Goal: Task Accomplishment & Management: Complete application form

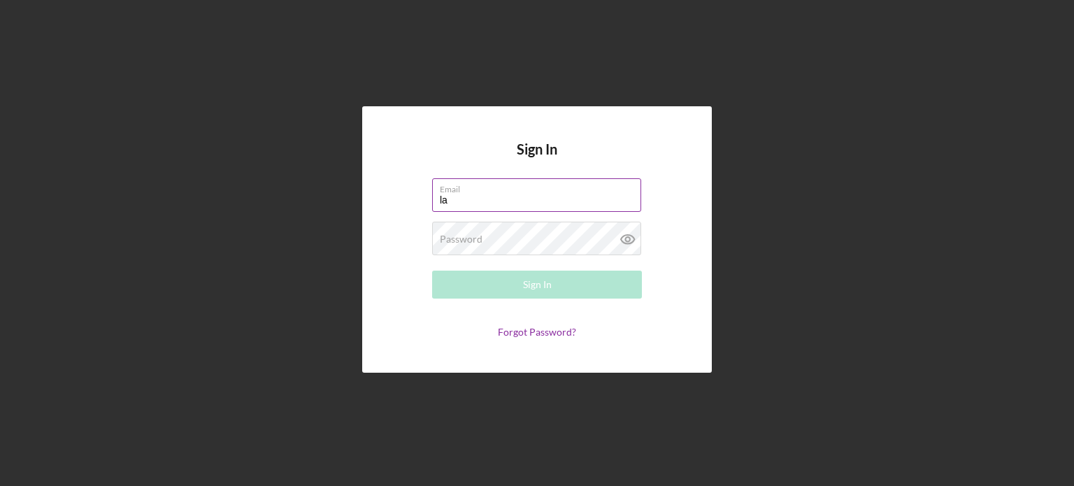
type input "l"
type input "[EMAIL_ADDRESS][DOMAIN_NAME]"
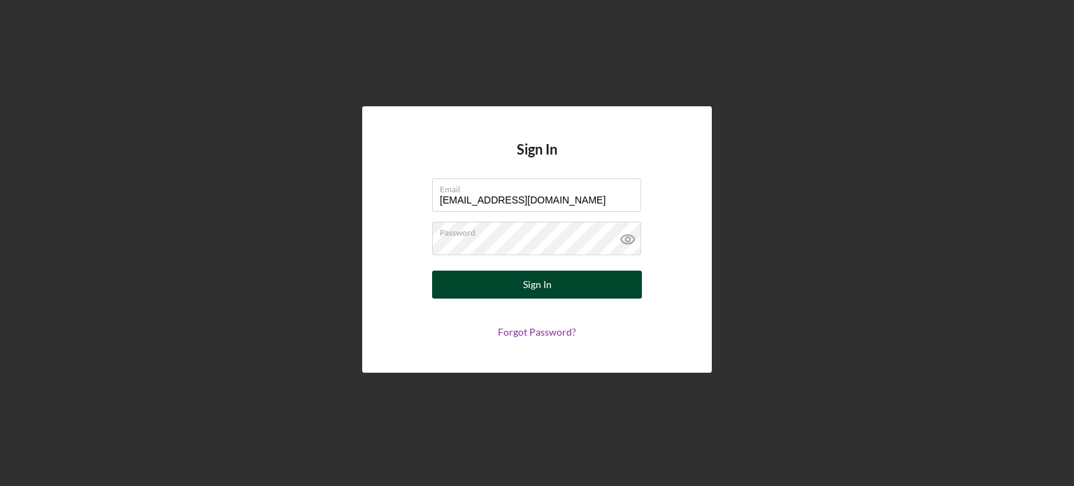
click at [494, 279] on button "Sign In" at bounding box center [537, 285] width 210 height 28
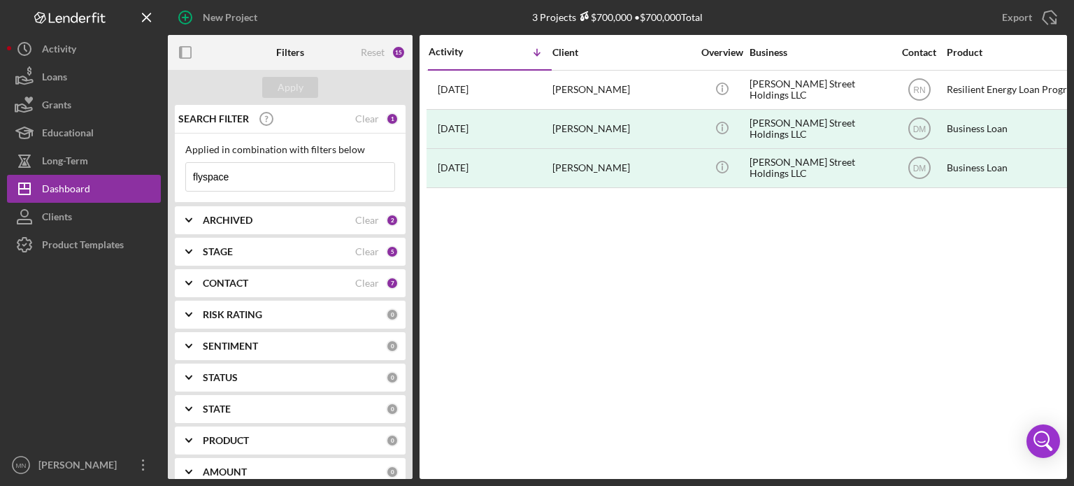
click at [250, 167] on input "flyspace" at bounding box center [290, 177] width 208 height 28
click at [98, 181] on button "Icon/Dashboard Dashboard" at bounding box center [84, 189] width 154 height 28
click at [73, 194] on div "Dashboard" at bounding box center [66, 190] width 48 height 31
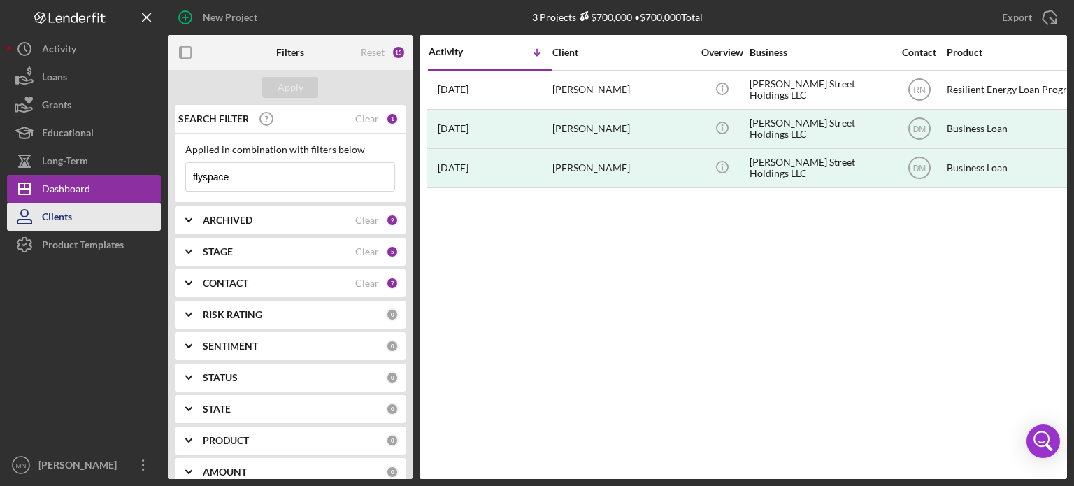
click at [64, 216] on div "Clients" at bounding box center [57, 218] width 30 height 31
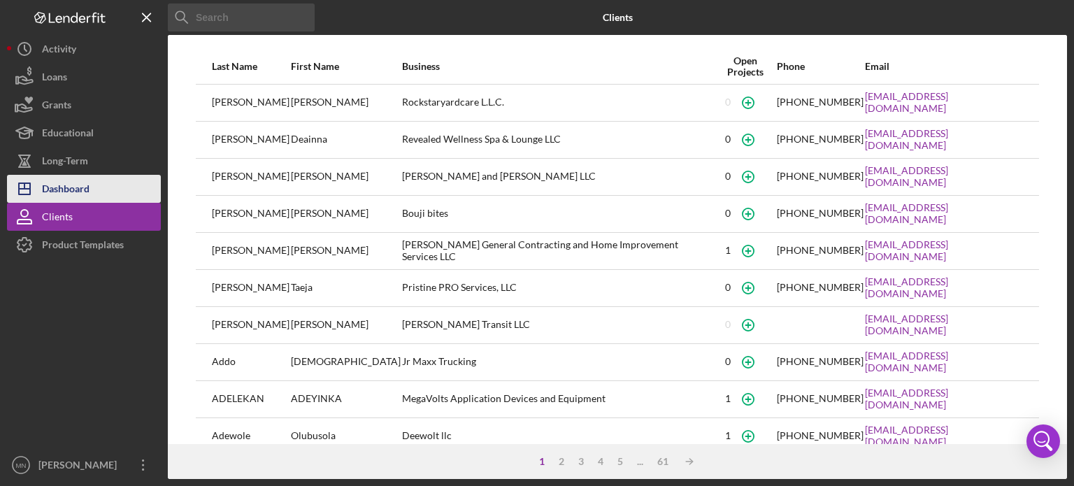
click at [66, 185] on div "Dashboard" at bounding box center [66, 190] width 48 height 31
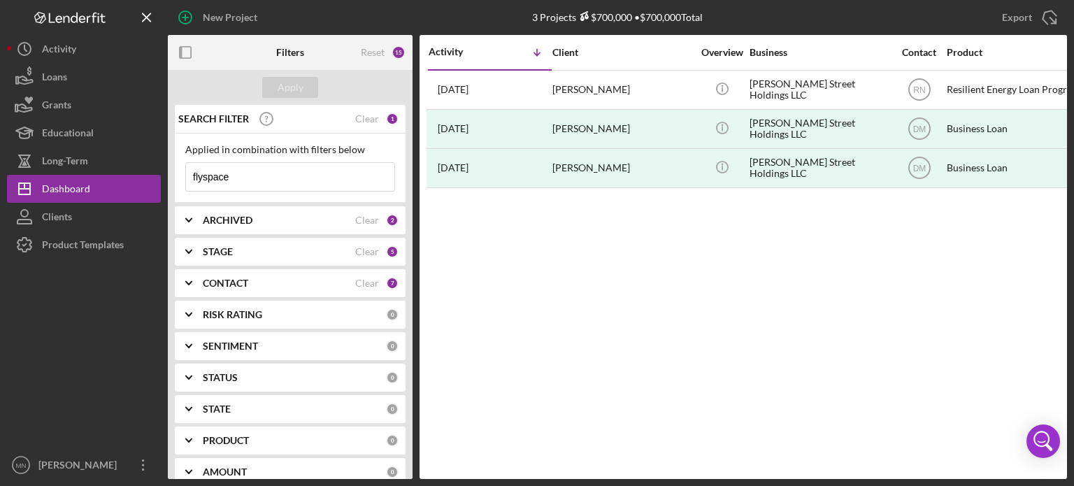
click at [252, 169] on input "flyspace" at bounding box center [290, 177] width 208 height 28
type input "f"
click at [282, 77] on div "Apply" at bounding box center [290, 87] width 245 height 35
click at [278, 83] on div "Apply" at bounding box center [291, 87] width 26 height 21
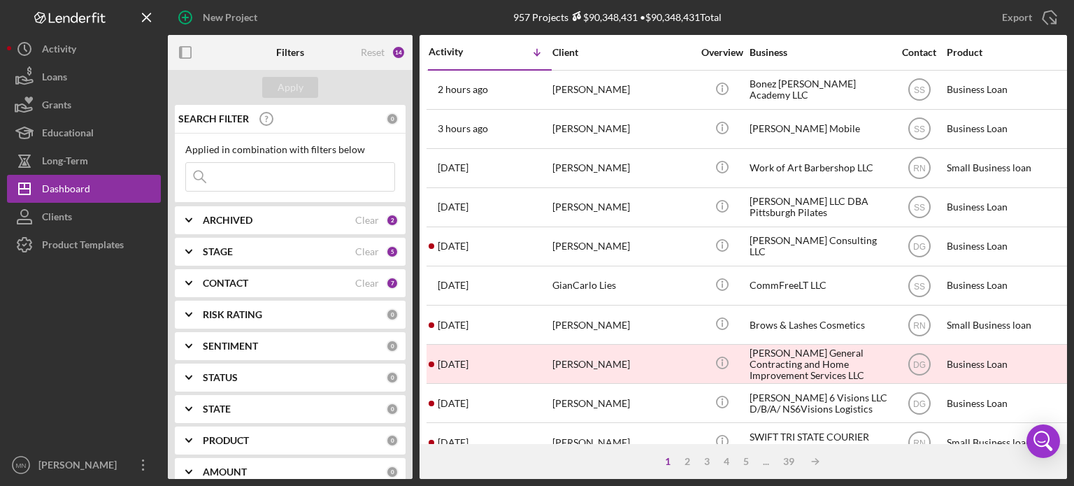
click at [230, 176] on input at bounding box center [290, 177] width 208 height 28
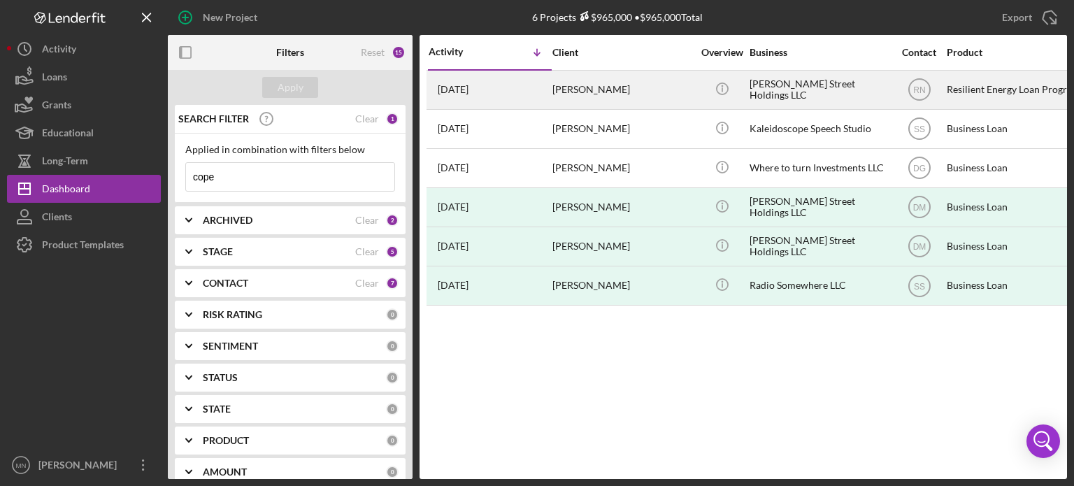
type input "cope"
click at [613, 96] on div "[PERSON_NAME]" at bounding box center [622, 89] width 140 height 37
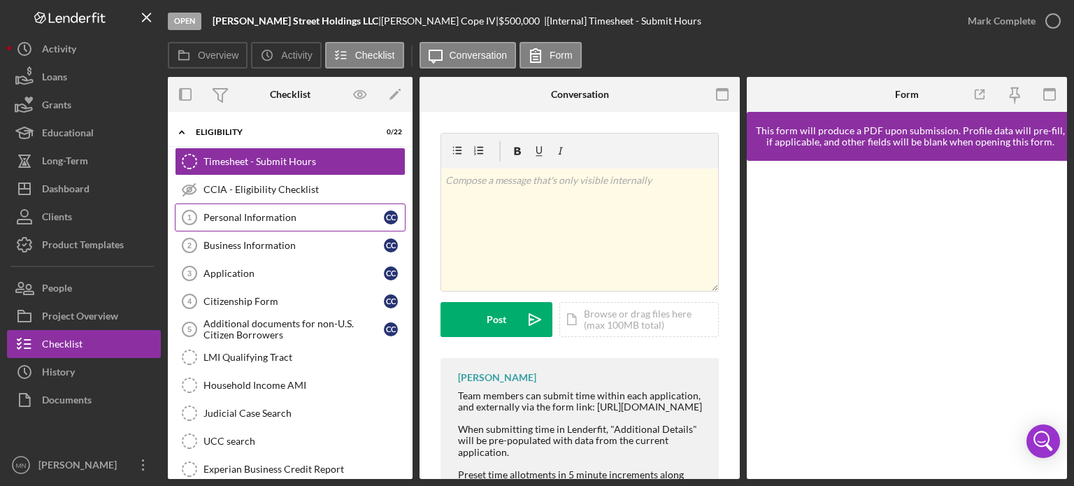
click at [246, 217] on div "Personal Information" at bounding box center [293, 217] width 180 height 11
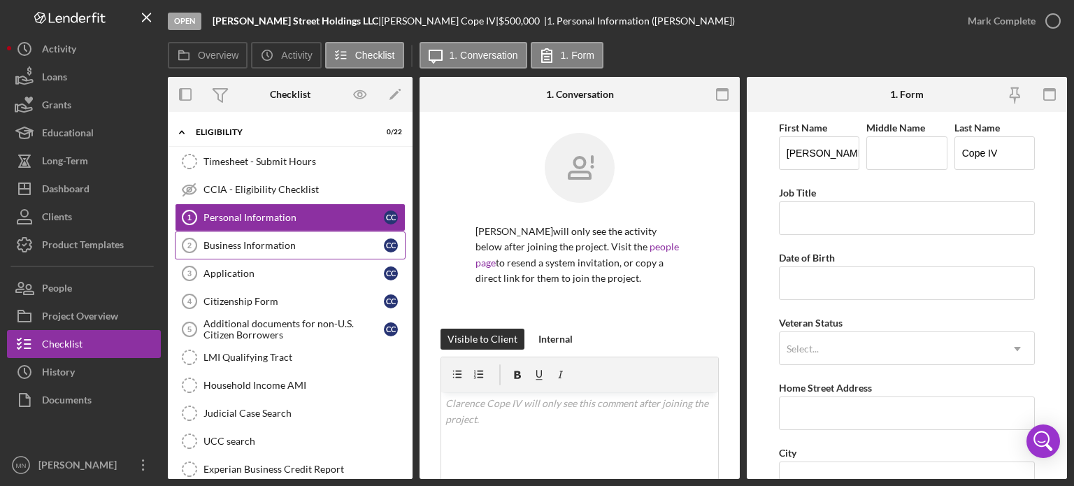
click at [241, 255] on link "Business Information 2 Business Information C C" at bounding box center [290, 245] width 231 height 28
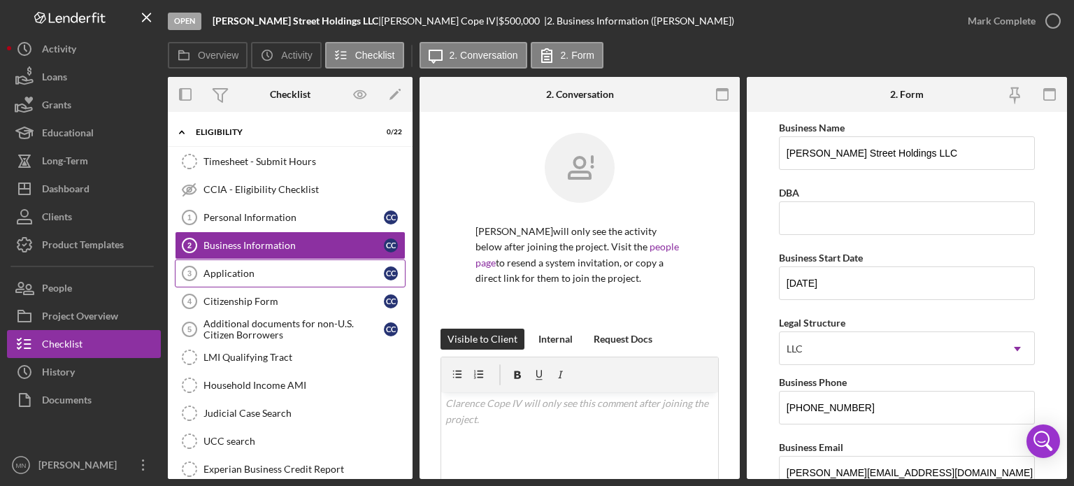
click at [238, 273] on div "Application" at bounding box center [293, 273] width 180 height 11
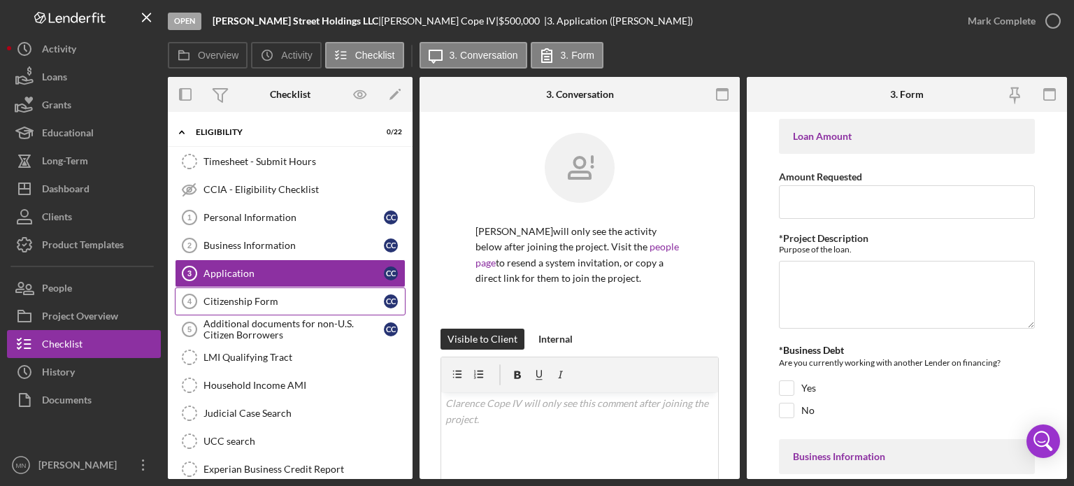
click at [229, 304] on div "Citizenship Form" at bounding box center [293, 301] width 180 height 11
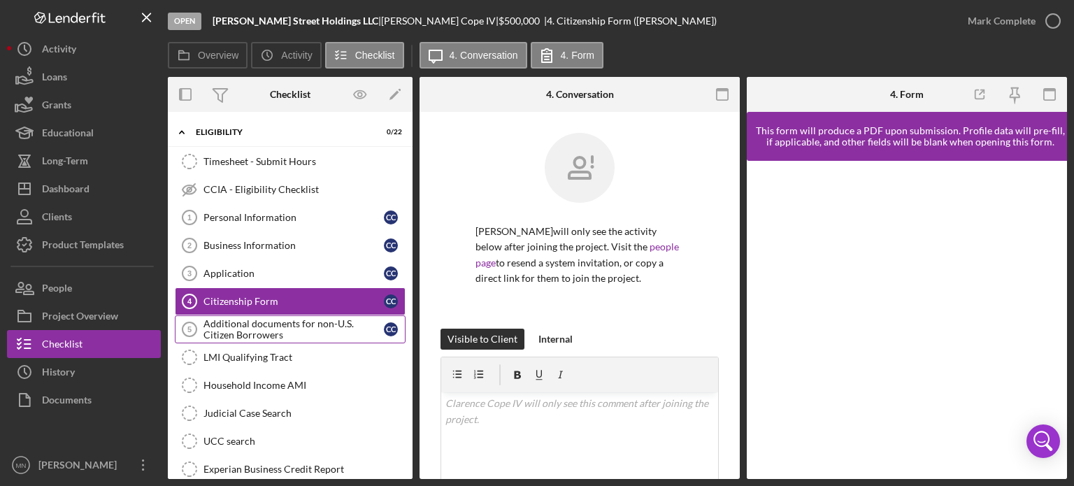
click at [286, 322] on div "Additional documents for non-U.S. Citizen Borrowers" at bounding box center [293, 329] width 180 height 22
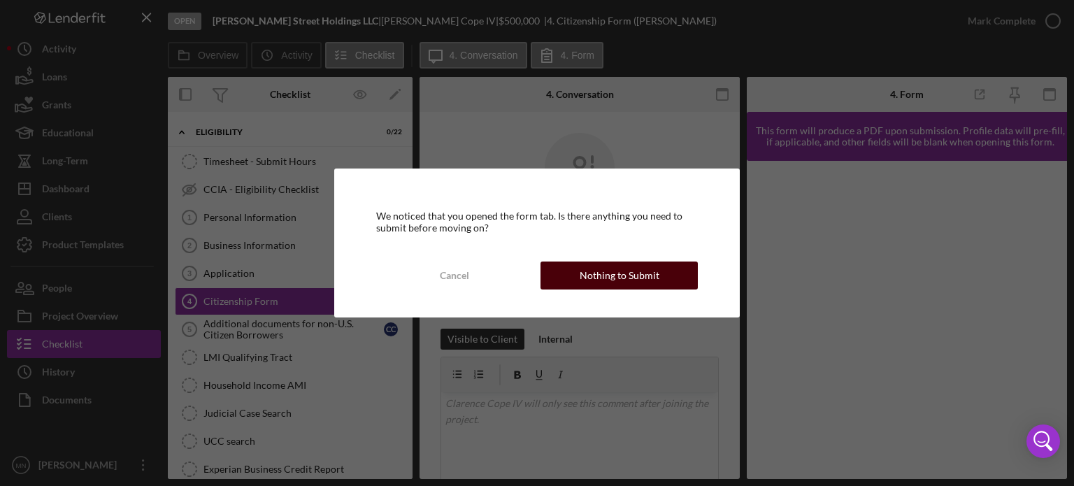
click at [585, 278] on div "Nothing to Submit" at bounding box center [620, 276] width 80 height 28
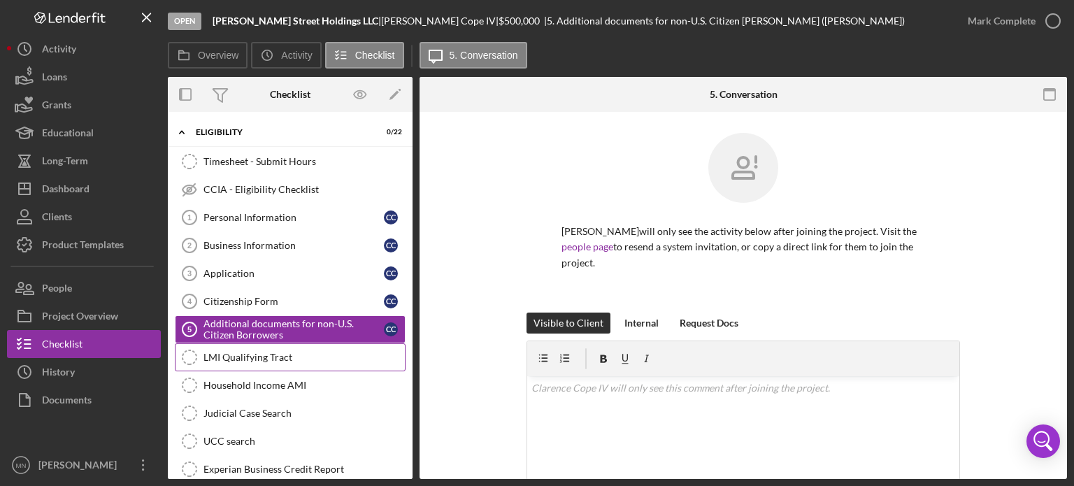
click at [257, 361] on link "LMI Qualifying Tract LMI Qualifying Tract" at bounding box center [290, 357] width 231 height 28
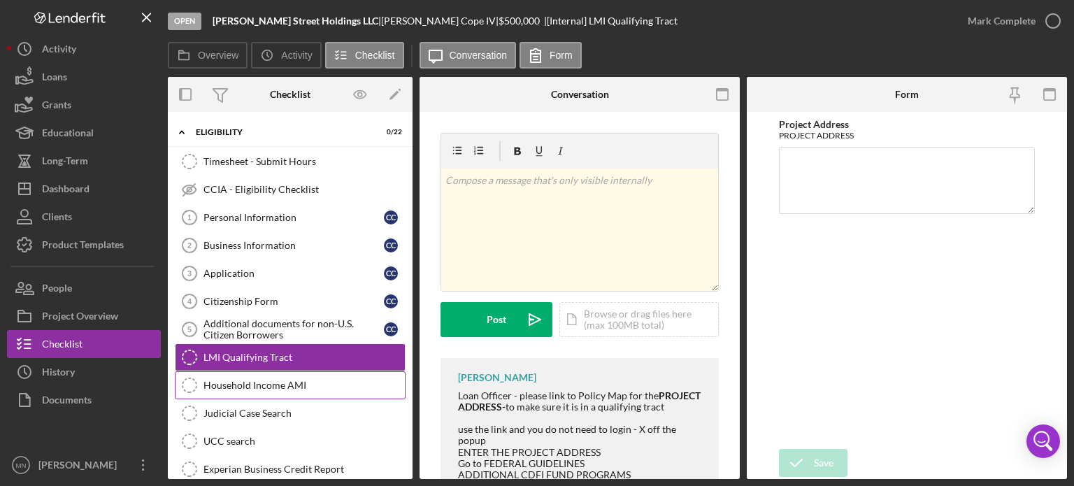
click at [231, 388] on link "Household Income AMI Household Income AMI" at bounding box center [290, 385] width 231 height 28
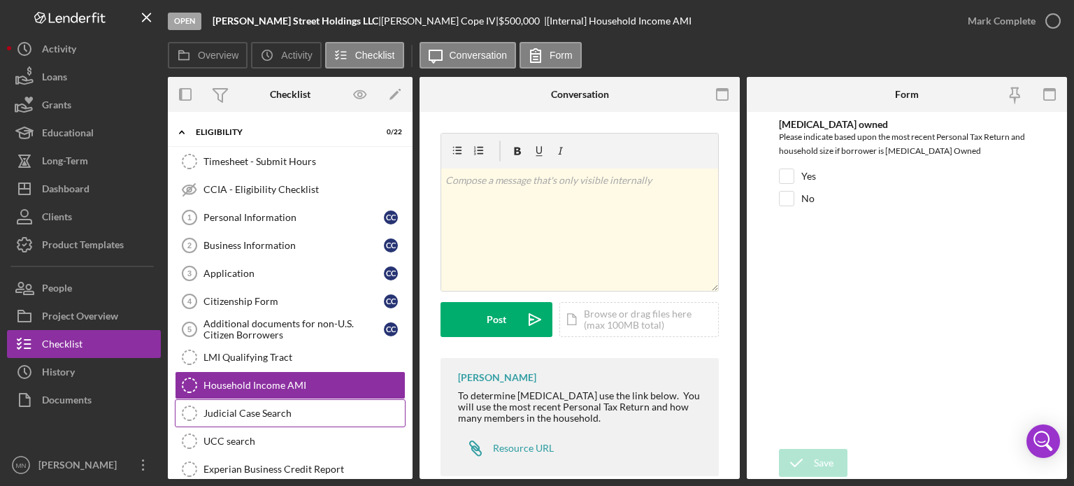
click at [230, 421] on link "Judicial Case Search Judicial Case Search" at bounding box center [290, 413] width 231 height 28
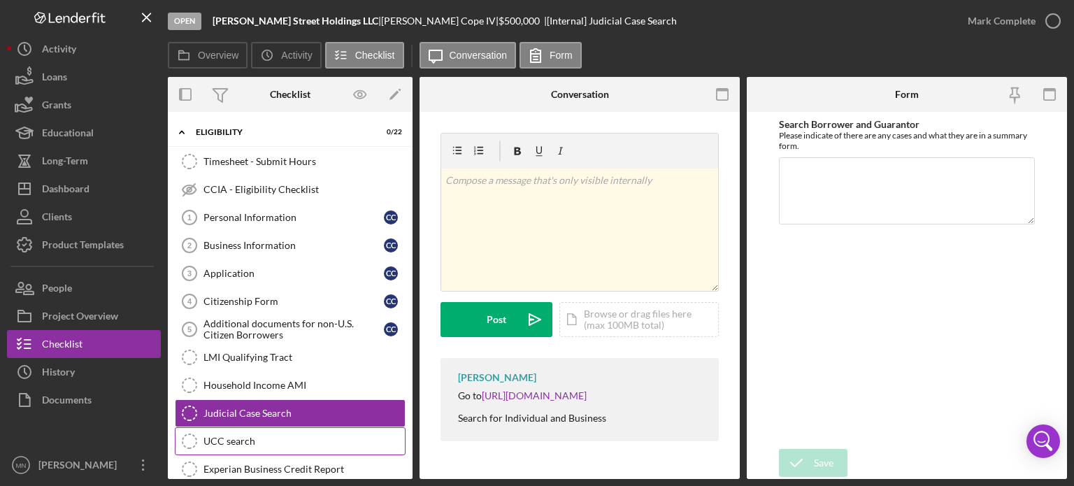
click at [229, 443] on div "UCC search" at bounding box center [303, 441] width 201 height 11
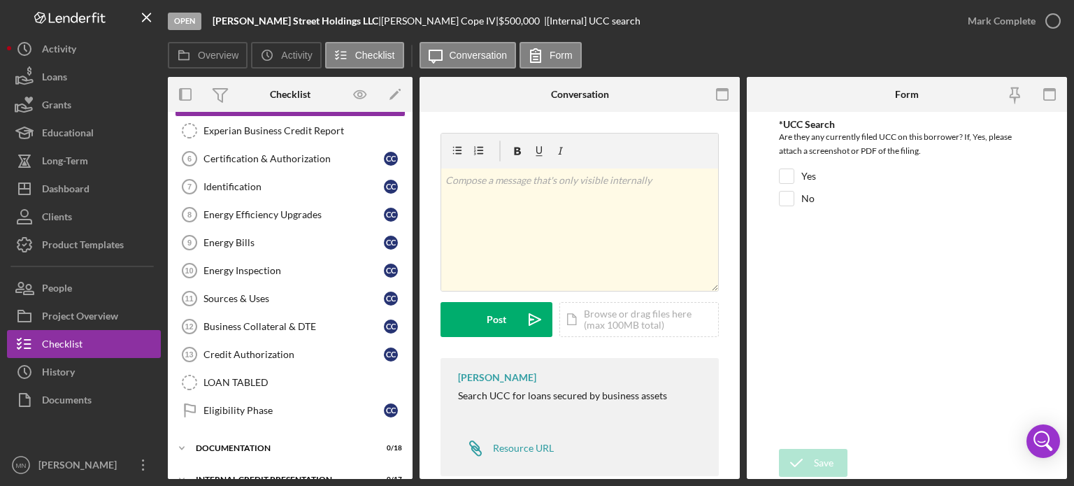
scroll to position [349, 0]
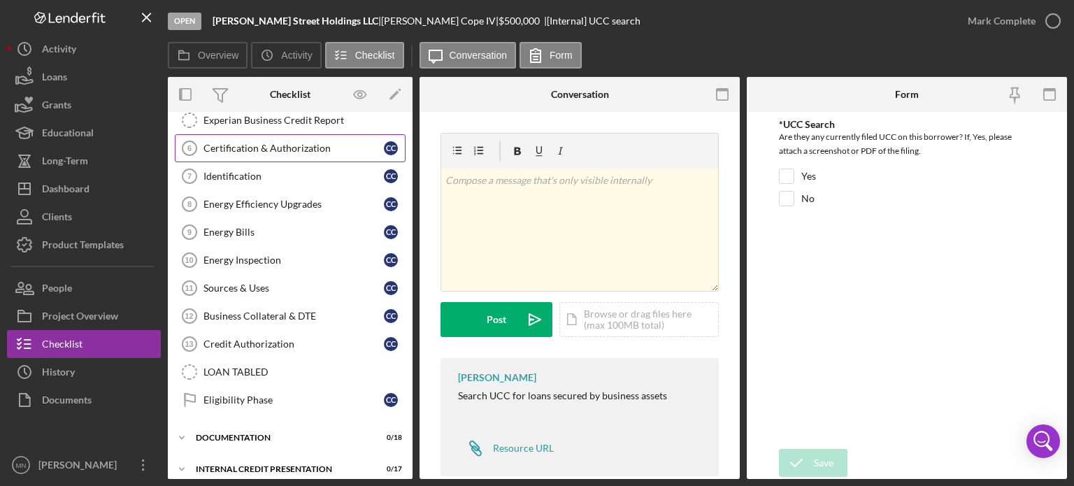
click at [259, 143] on div "Certification & Authorization" at bounding box center [293, 148] width 180 height 11
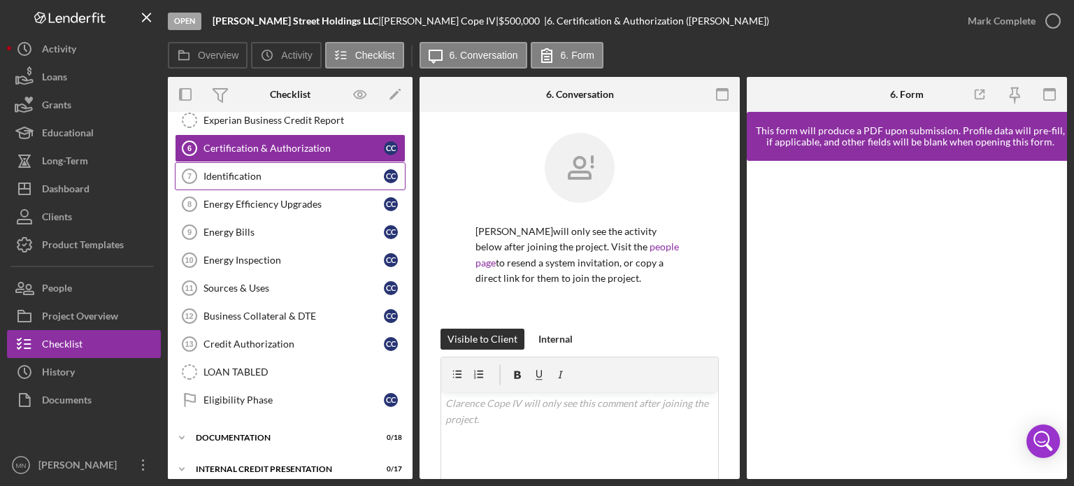
click at [238, 178] on link "Identification 7 Identification C C" at bounding box center [290, 176] width 231 height 28
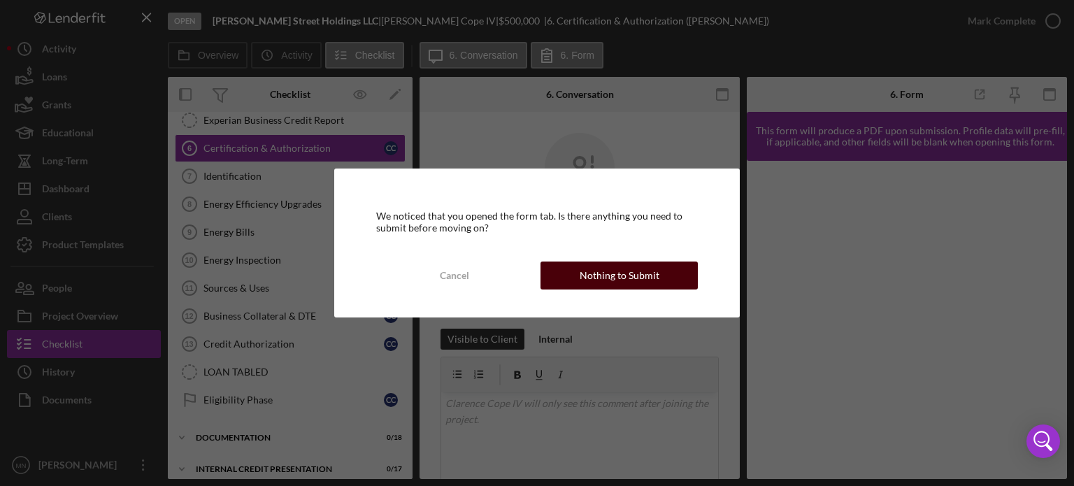
click at [640, 280] on div "Nothing to Submit" at bounding box center [620, 276] width 80 height 28
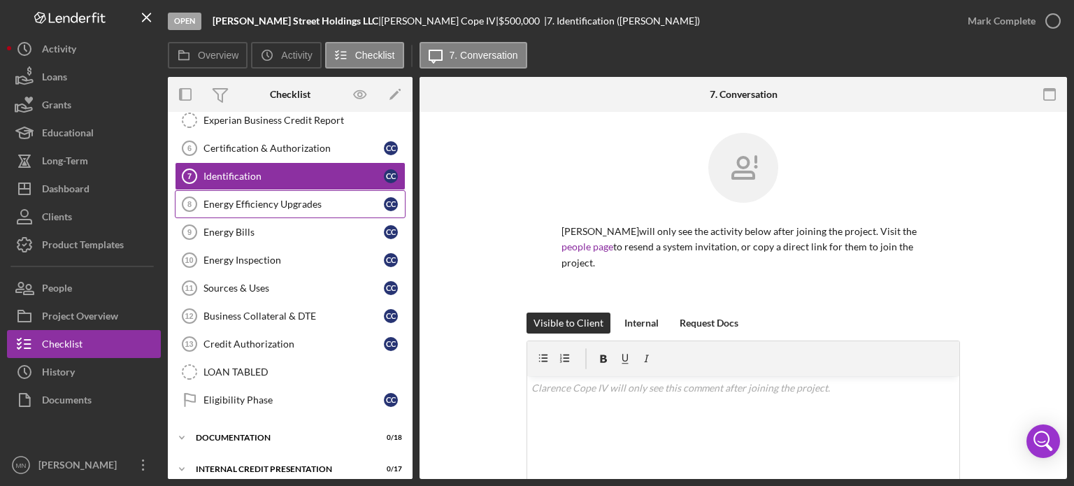
click at [295, 202] on div "Energy Efficiency Upgrades" at bounding box center [293, 204] width 180 height 11
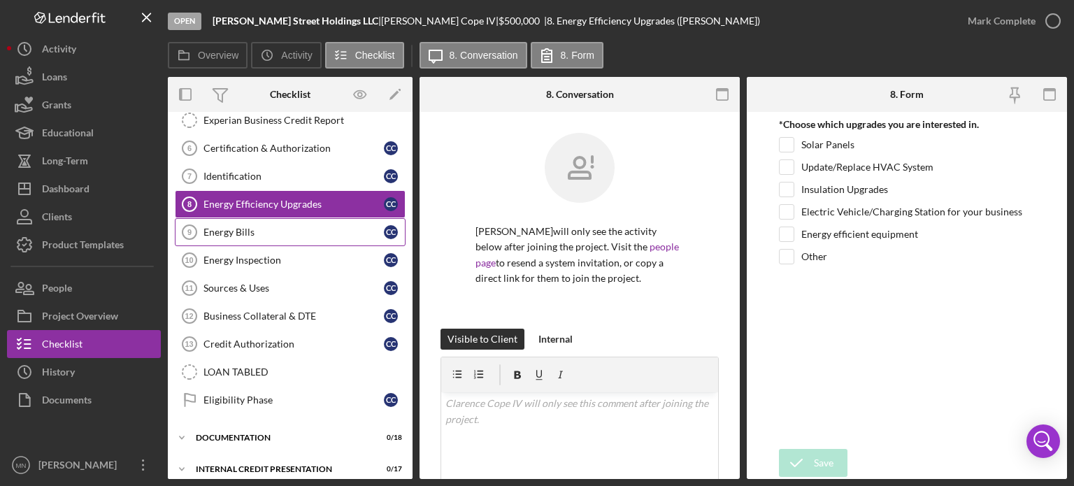
click at [280, 241] on link "Energy Bills 9 Energy Bills C C" at bounding box center [290, 232] width 231 height 28
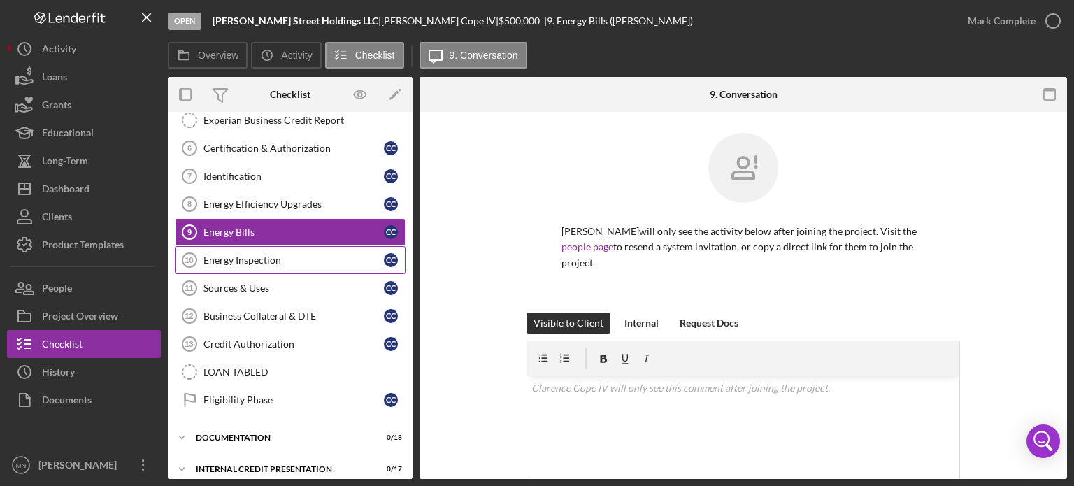
click at [263, 263] on link "Energy Inspection 10 Energy Inspection C C" at bounding box center [290, 260] width 231 height 28
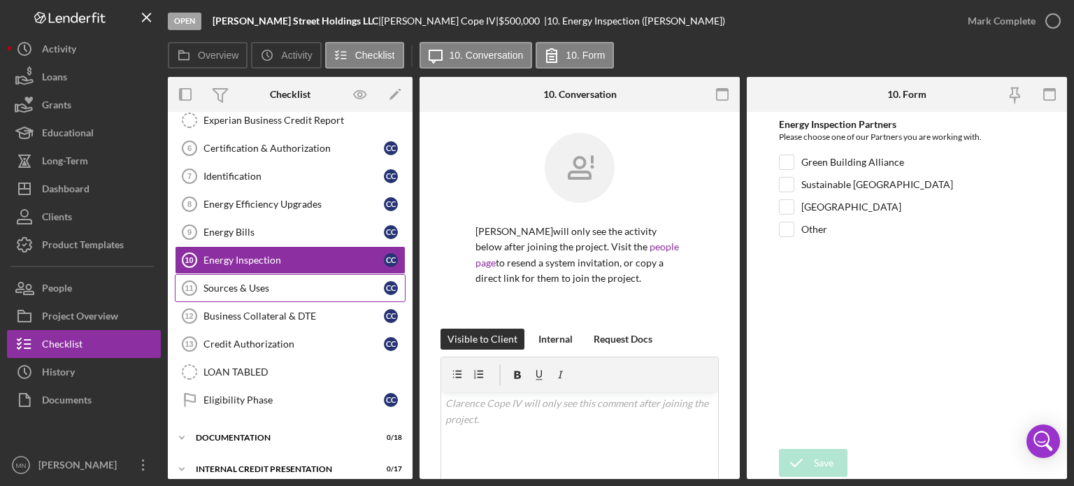
click at [245, 289] on link "Sources & Uses 11 Sources & Uses C C" at bounding box center [290, 288] width 231 height 28
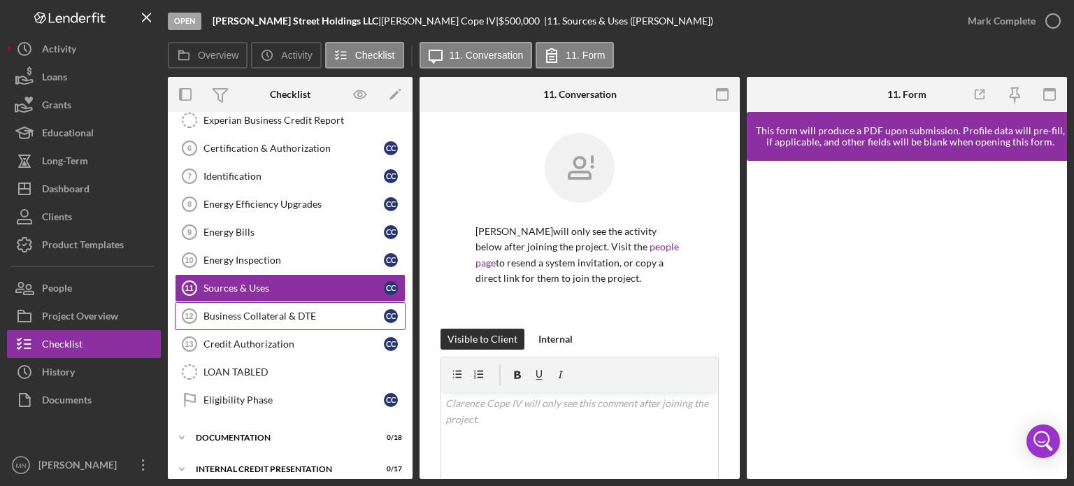
click at [244, 310] on div "Business Collateral & DTE" at bounding box center [293, 315] width 180 height 11
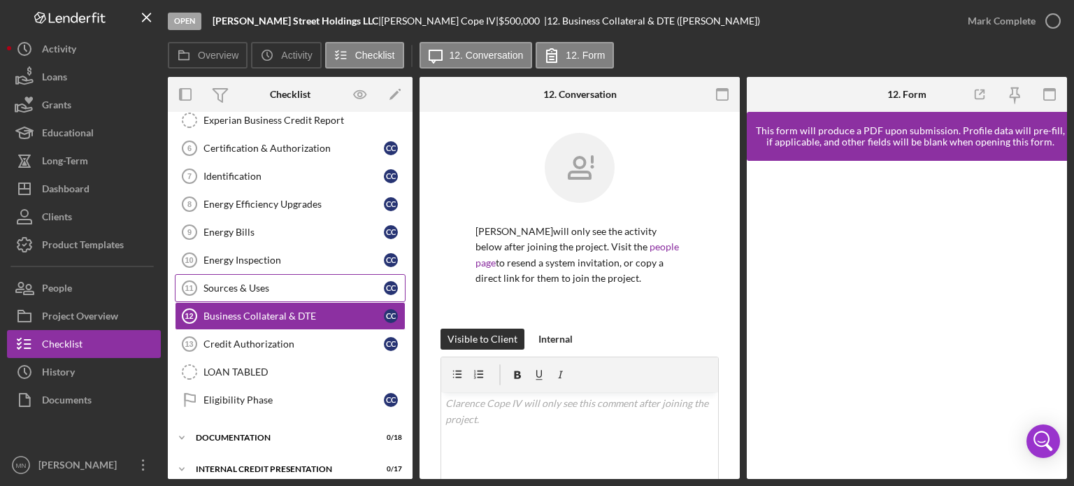
click at [262, 282] on div "Sources & Uses" at bounding box center [293, 287] width 180 height 11
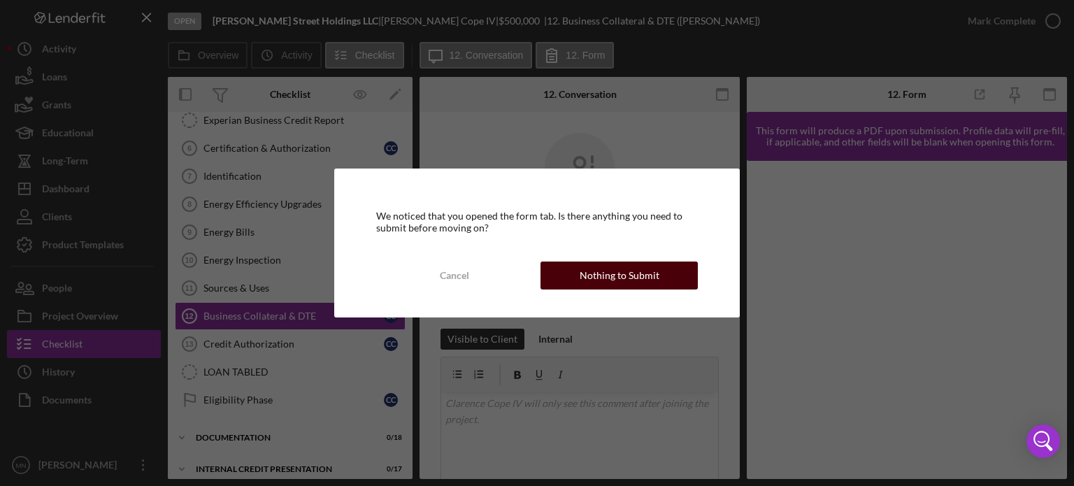
click at [599, 272] on div "Nothing to Submit" at bounding box center [620, 276] width 80 height 28
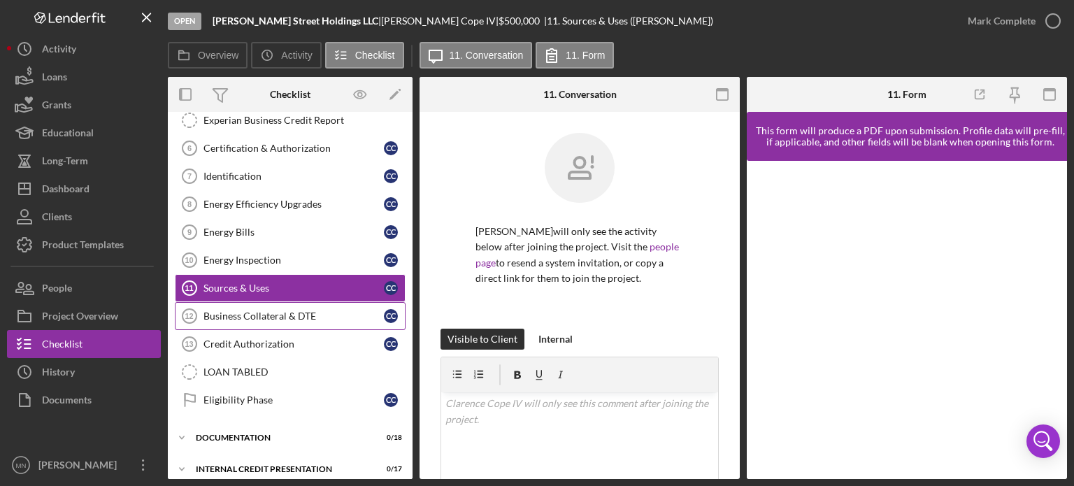
click at [291, 315] on div "Business Collateral & DTE" at bounding box center [293, 315] width 180 height 11
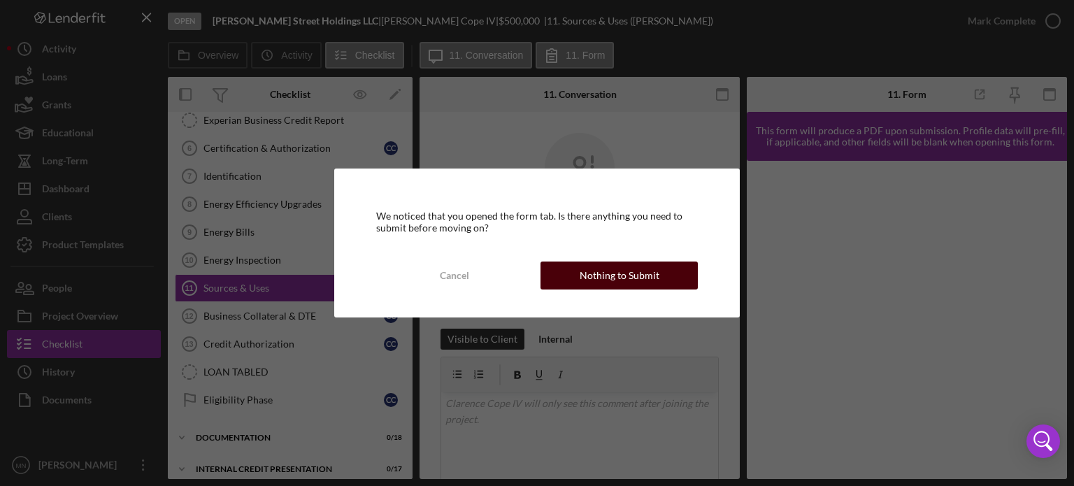
click at [643, 277] on div "Nothing to Submit" at bounding box center [620, 276] width 80 height 28
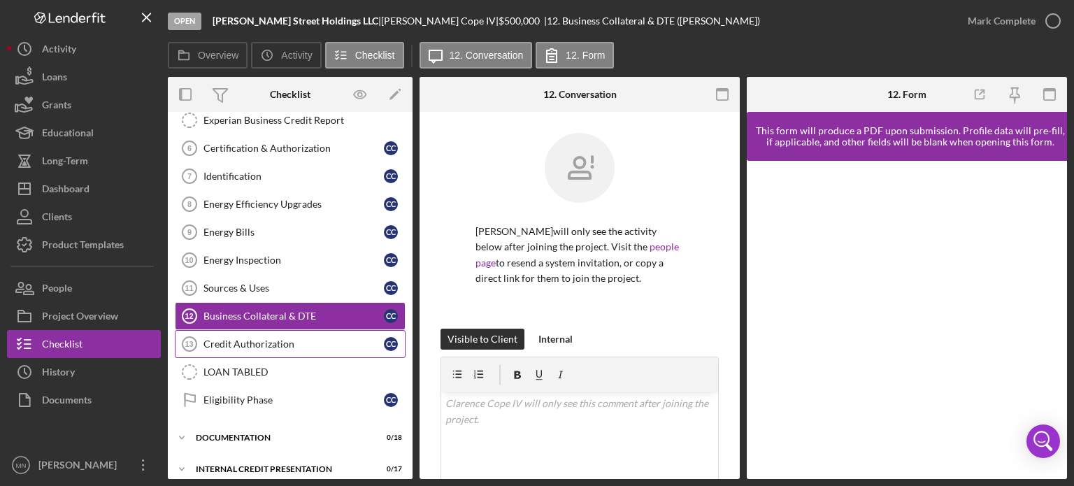
click at [232, 338] on div "Credit Authorization" at bounding box center [293, 343] width 180 height 11
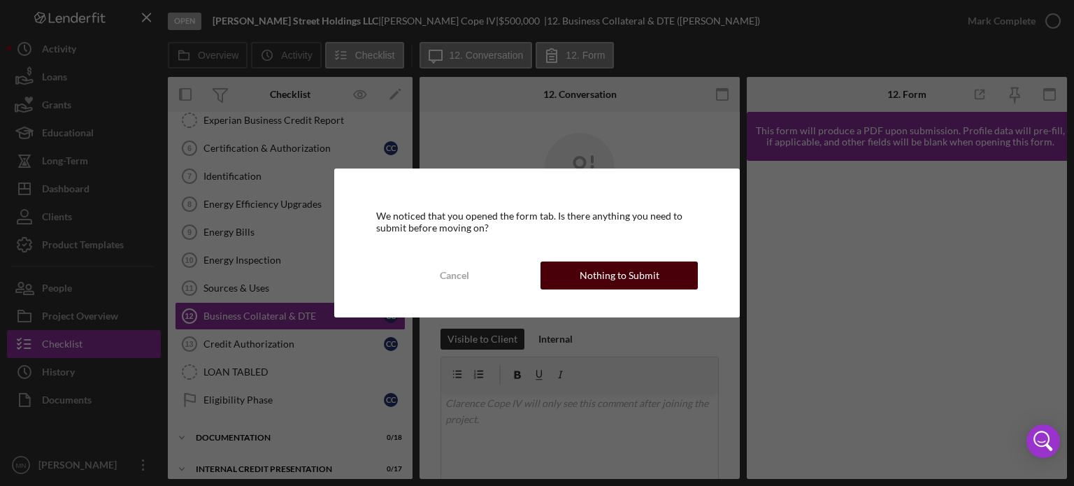
click at [636, 285] on div "Nothing to Submit" at bounding box center [620, 276] width 80 height 28
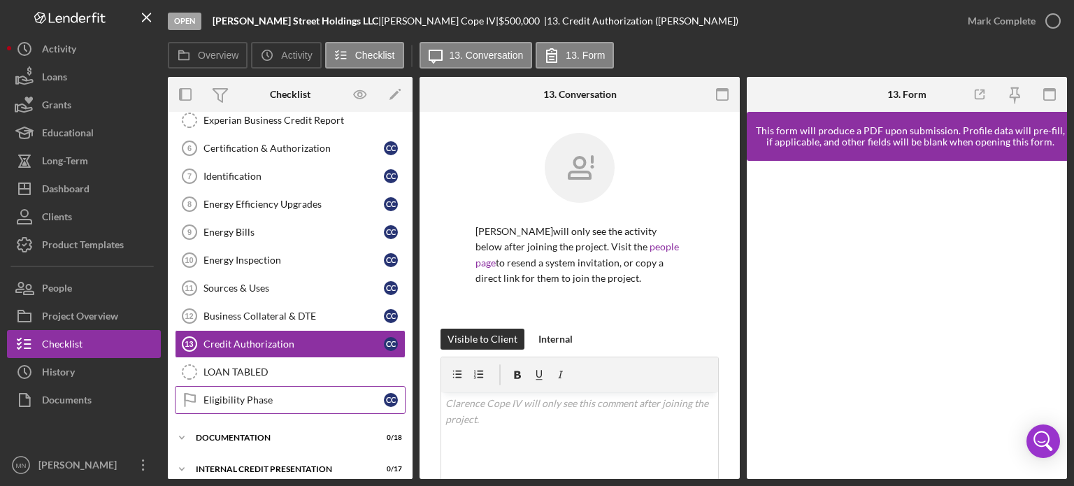
click at [250, 394] on div "Eligibility Phase" at bounding box center [293, 399] width 180 height 11
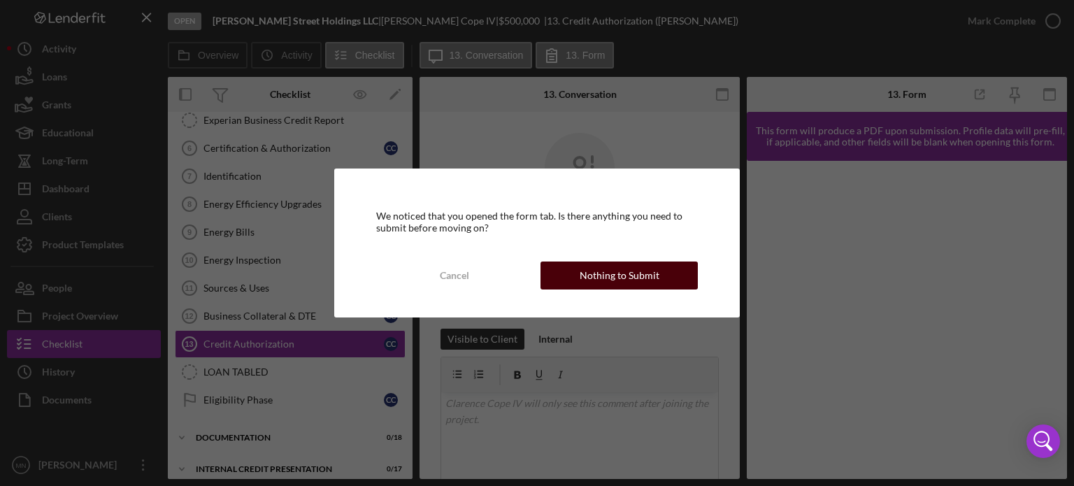
click at [578, 274] on button "Nothing to Submit" at bounding box center [618, 276] width 157 height 28
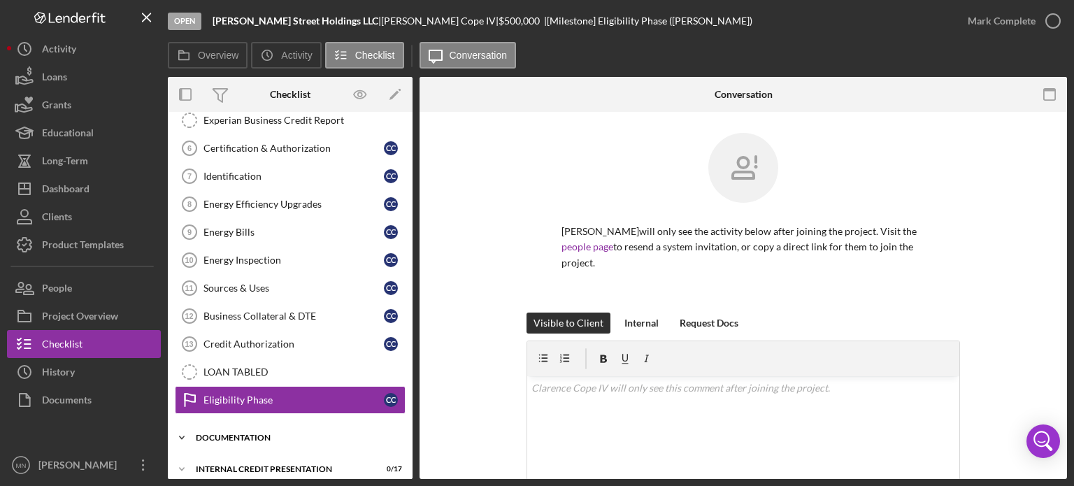
click at [268, 426] on div "Icon/Expander DOCUMENTATION 0 / 18" at bounding box center [290, 438] width 245 height 28
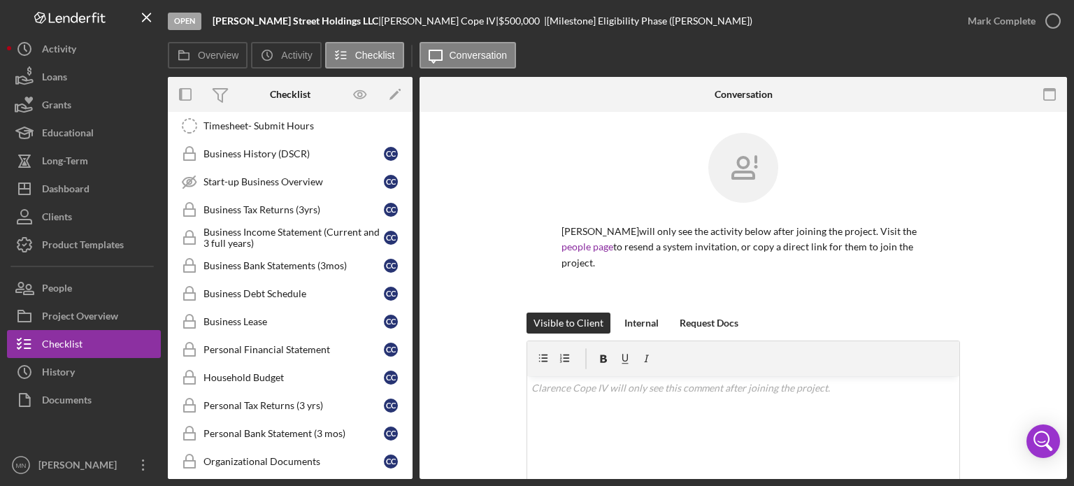
scroll to position [682, 0]
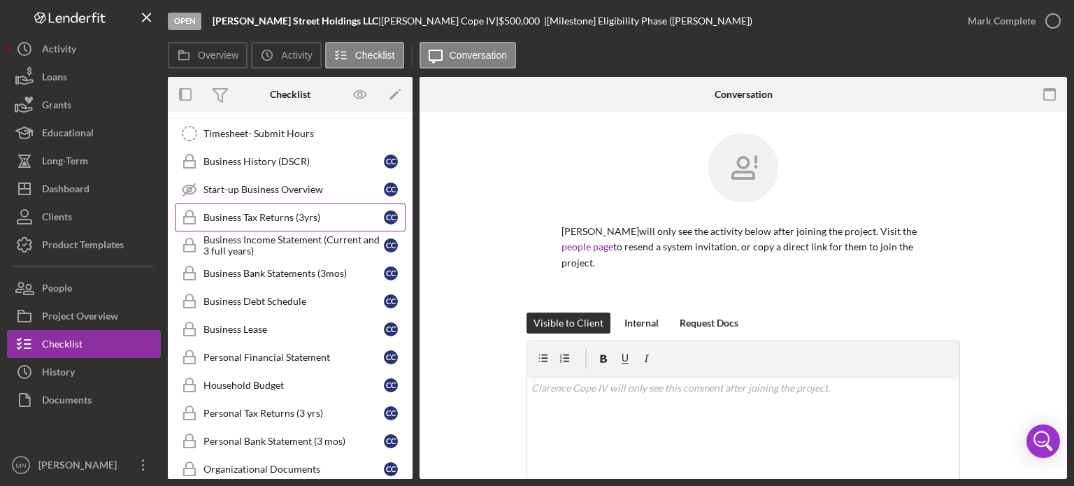
click at [224, 214] on div "Business Tax Returns (3yrs)" at bounding box center [293, 217] width 180 height 11
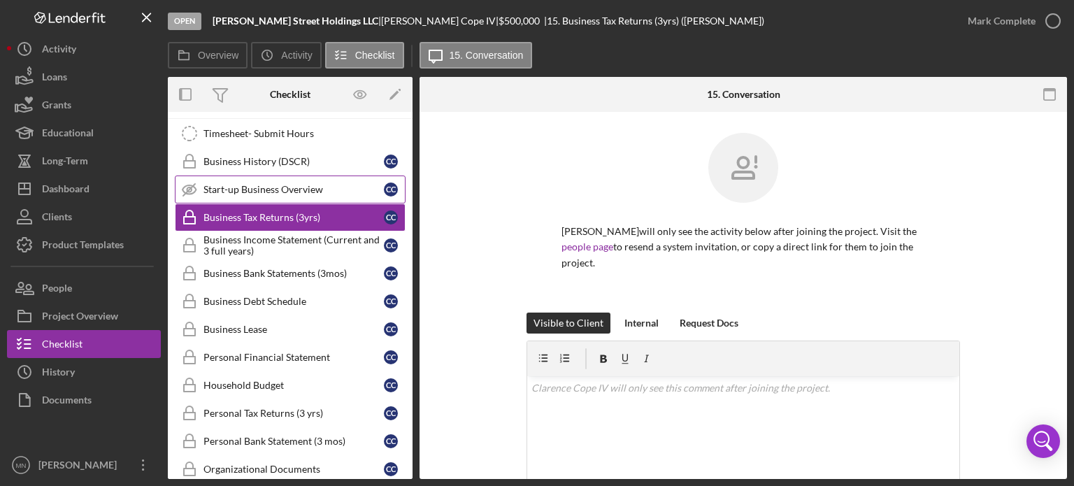
click at [243, 176] on link "Start-up Business Overview Start-up Business Overview C C" at bounding box center [290, 190] width 231 height 28
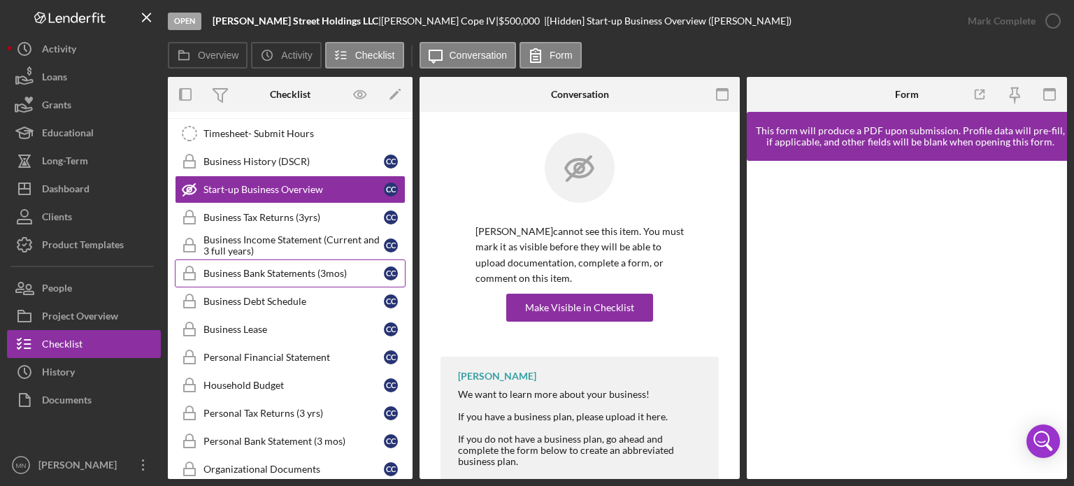
click at [262, 268] on div "Business Bank Statements (3mos)" at bounding box center [293, 273] width 180 height 11
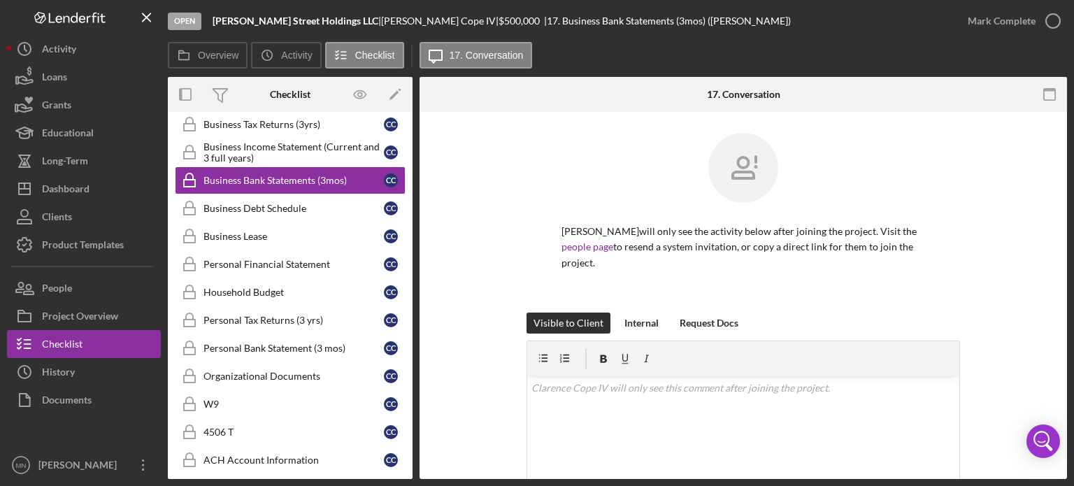
scroll to position [860, 0]
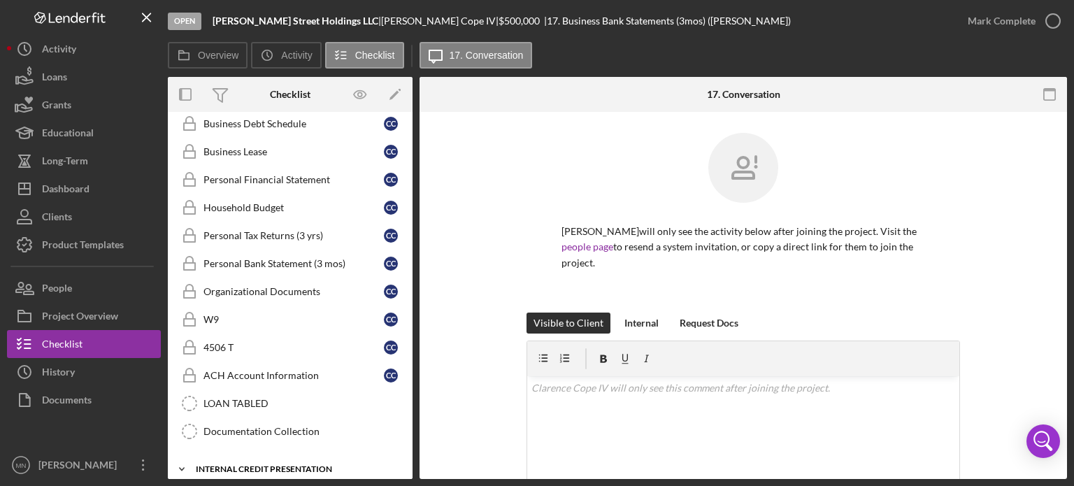
click at [294, 455] on div "Icon/Expander INTERNAL CREDIT PRESENTATION 0 / 17" at bounding box center [290, 469] width 245 height 28
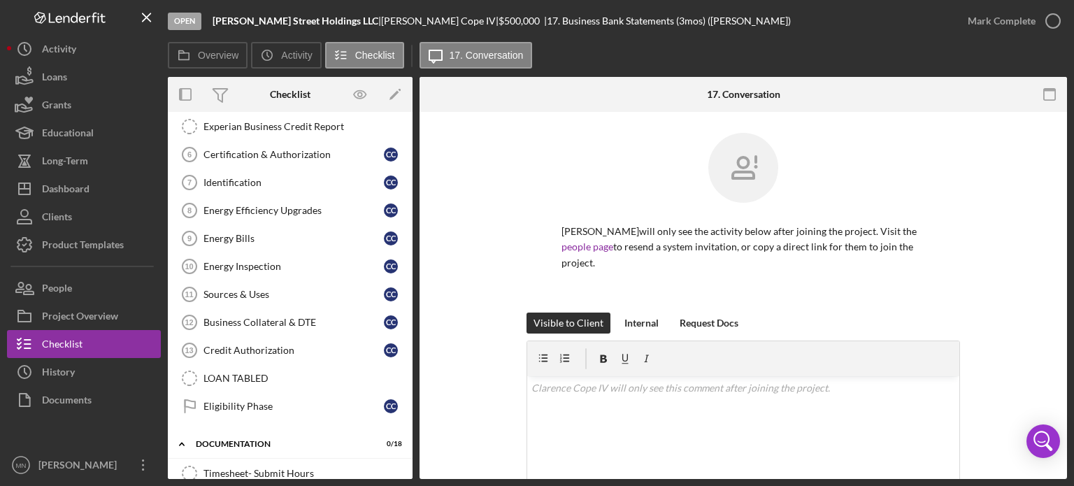
scroll to position [317, 0]
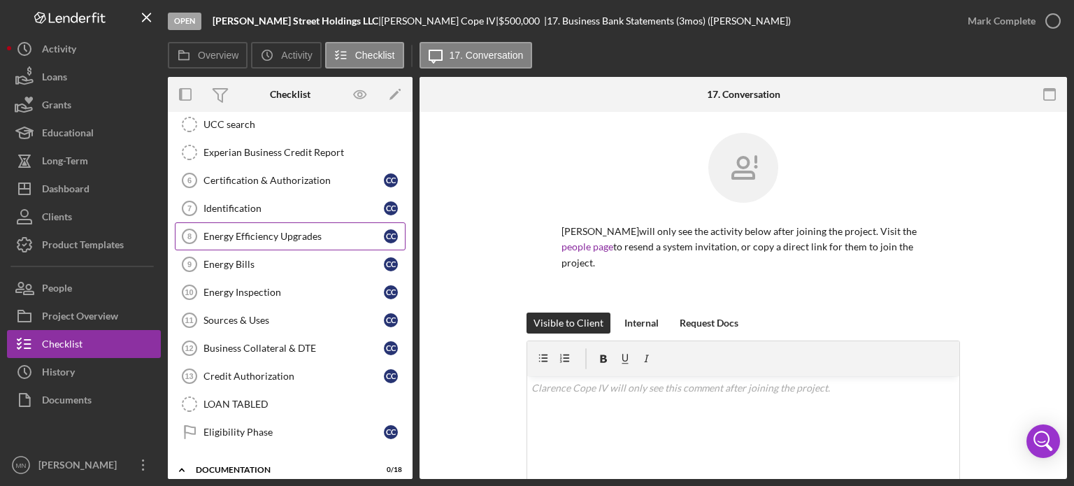
click at [259, 231] on div "Energy Efficiency Upgrades" at bounding box center [293, 236] width 180 height 11
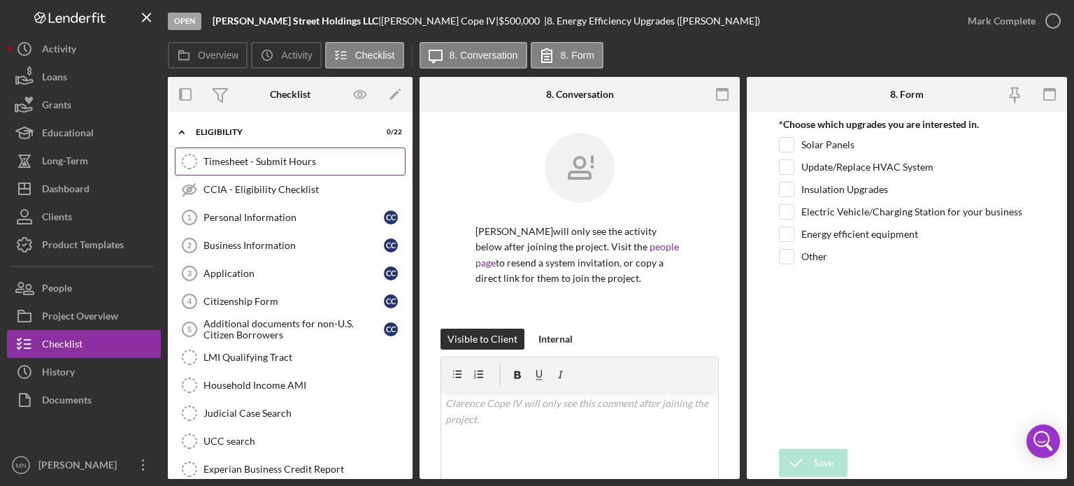
click at [285, 164] on div "Timesheet - Submit Hours" at bounding box center [303, 161] width 201 height 11
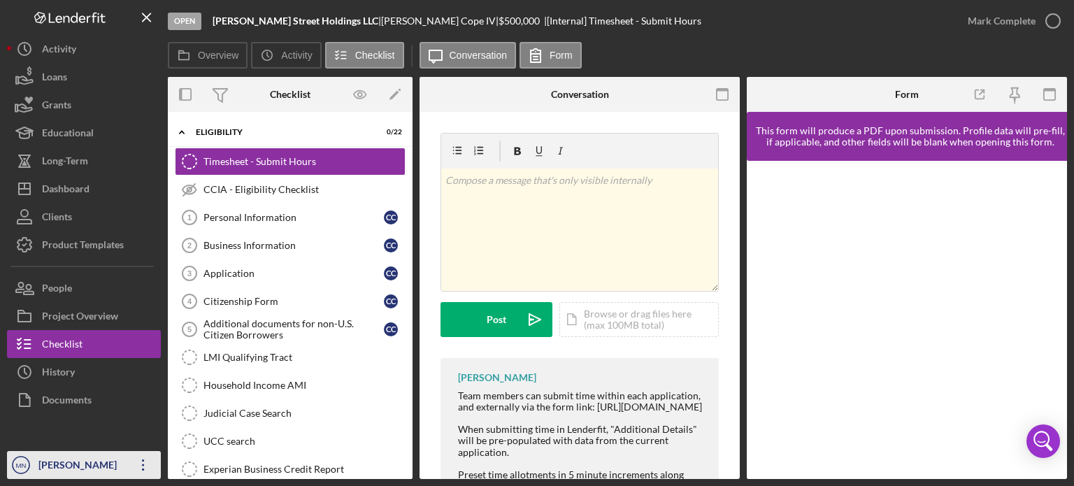
click at [96, 463] on div "[PERSON_NAME]" at bounding box center [80, 466] width 91 height 31
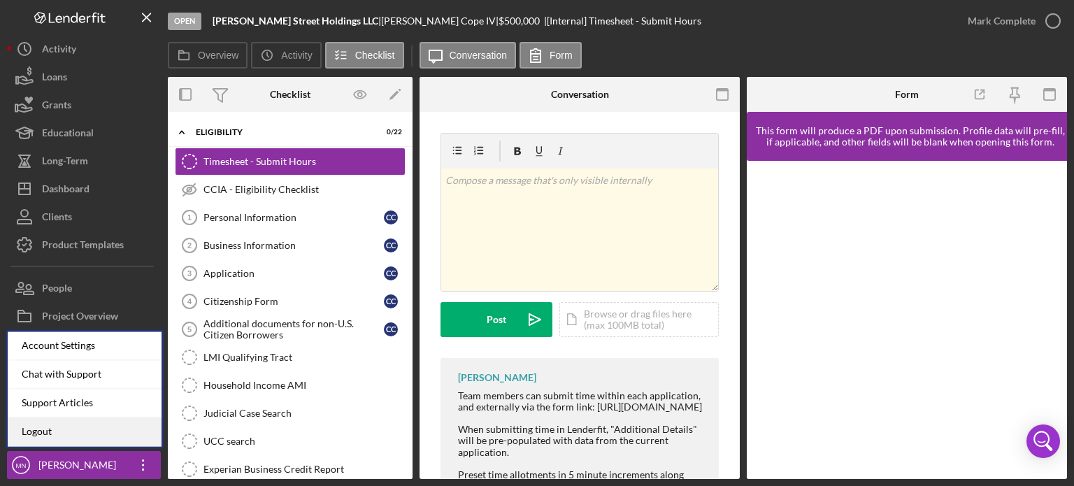
click at [92, 427] on link "Logout" at bounding box center [85, 431] width 154 height 29
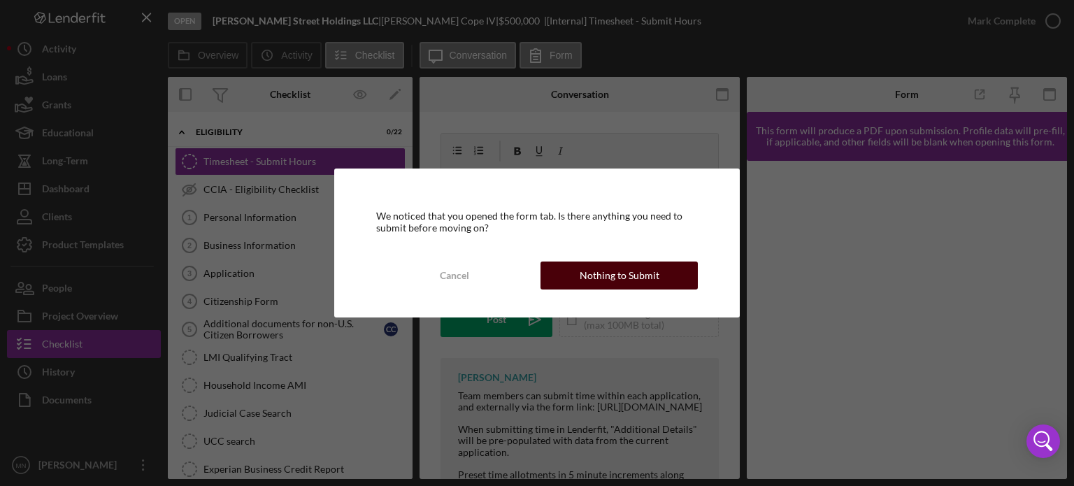
click at [590, 283] on div "Nothing to Submit" at bounding box center [620, 276] width 80 height 28
